Goal: Transaction & Acquisition: Purchase product/service

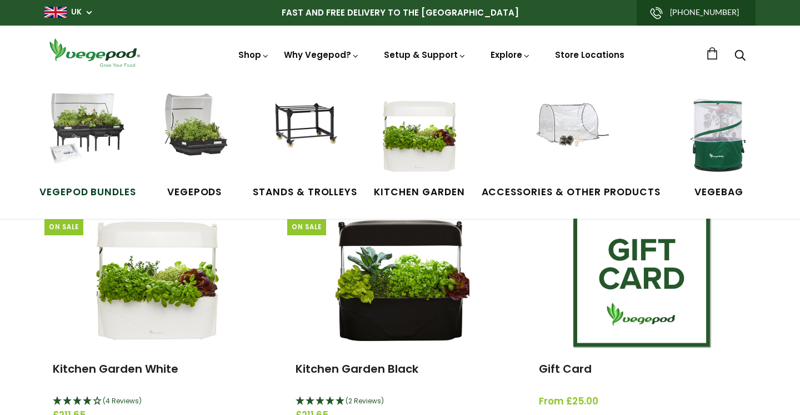
click at [103, 117] on img at bounding box center [87, 134] width 83 height 83
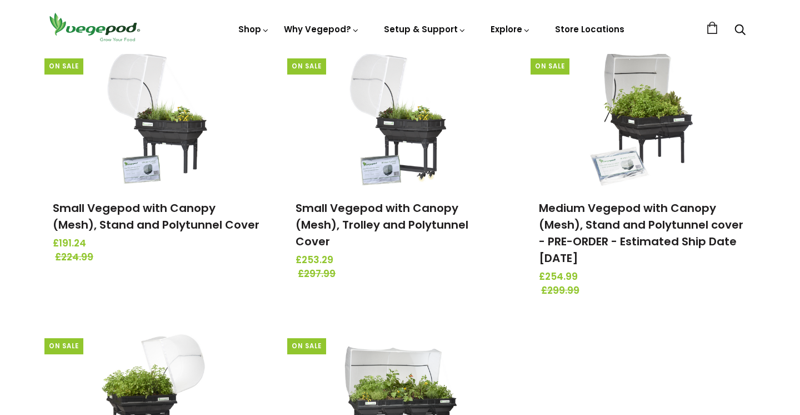
scroll to position [117, 0]
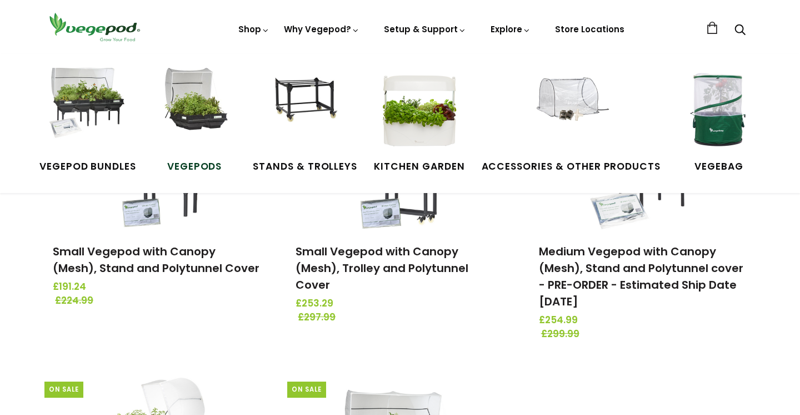
click at [194, 93] on img at bounding box center [194, 109] width 83 height 83
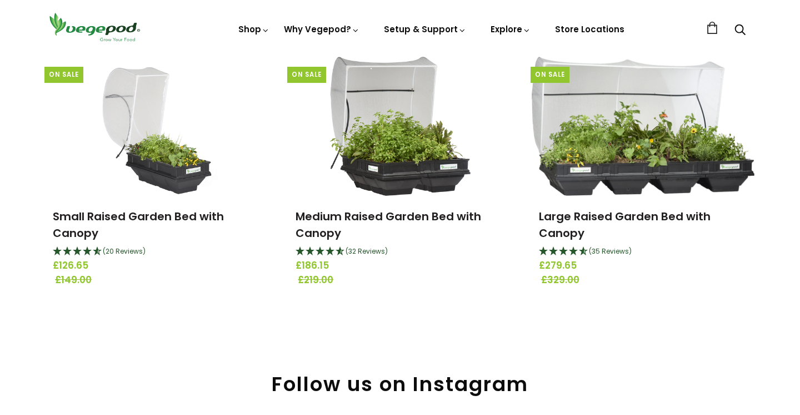
scroll to position [151, 0]
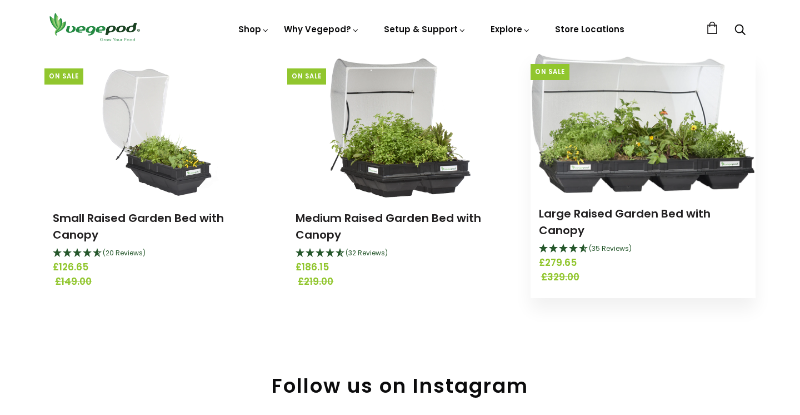
click at [613, 120] on img at bounding box center [643, 123] width 222 height 139
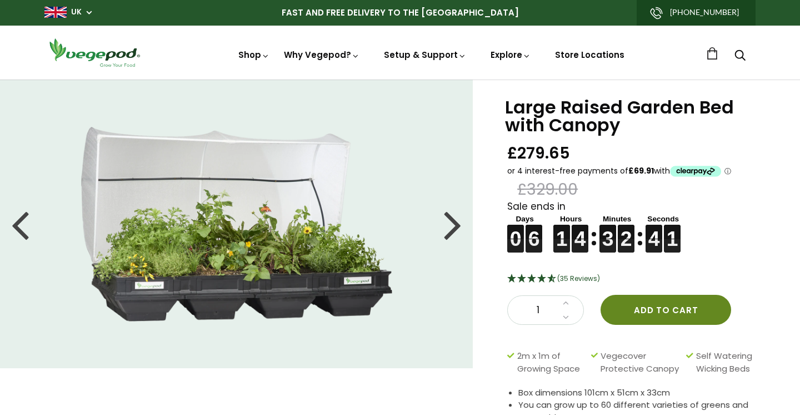
click at [679, 311] on button "Add to cart" at bounding box center [666, 309] width 131 height 30
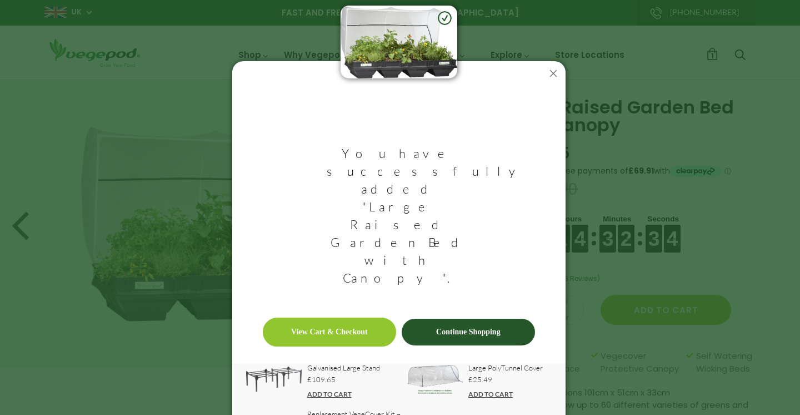
click at [317, 390] on link "ADD TO CART" at bounding box center [329, 394] width 44 height 8
click at [364, 317] on link "View Cart & Checkout" at bounding box center [329, 331] width 133 height 29
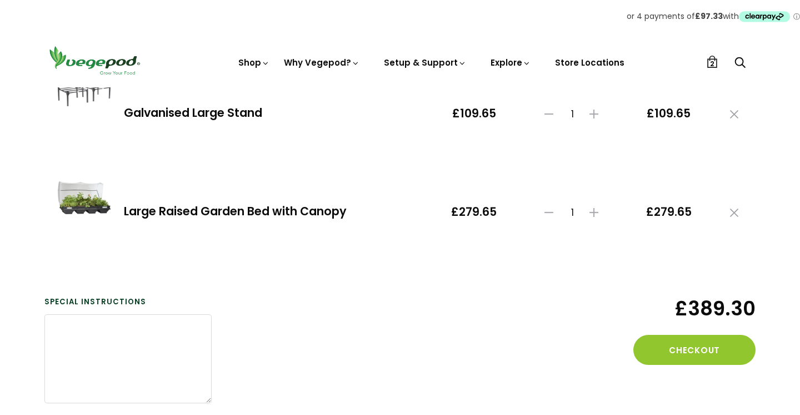
scroll to position [166, 0]
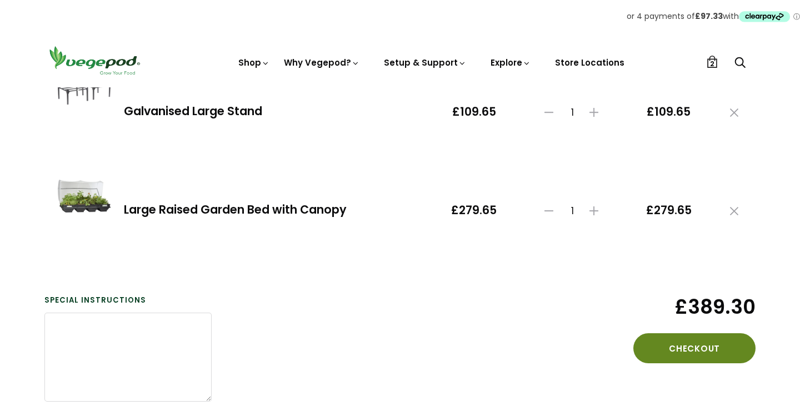
click at [708, 352] on button "Checkout" at bounding box center [694, 348] width 122 height 30
